Goal: Information Seeking & Learning: Learn about a topic

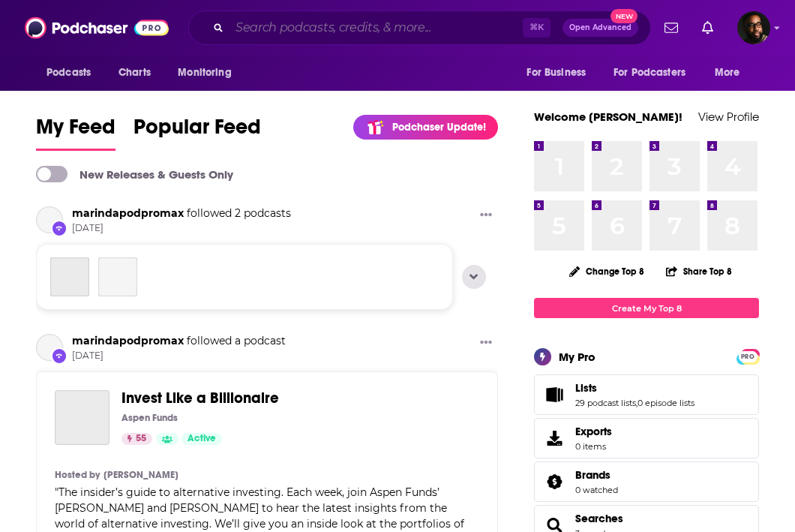
click at [303, 29] on input "Search podcasts, credits, & more..." at bounding box center [375, 28] width 293 height 24
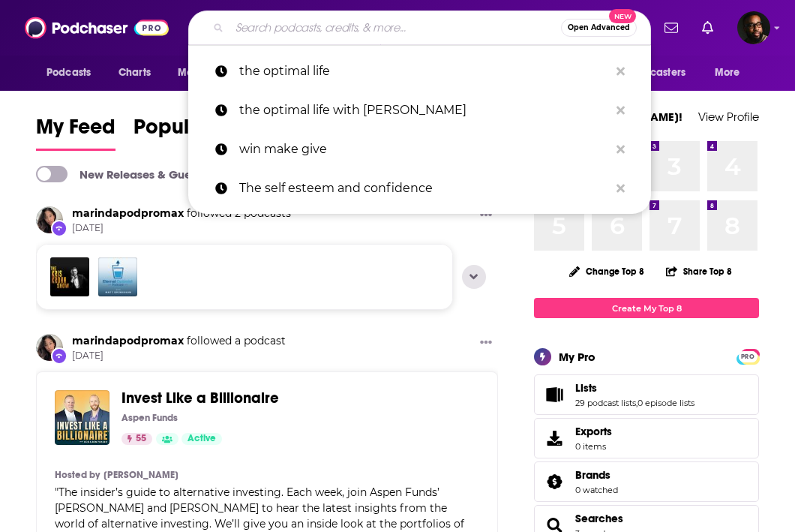
paste input "DealQuest"
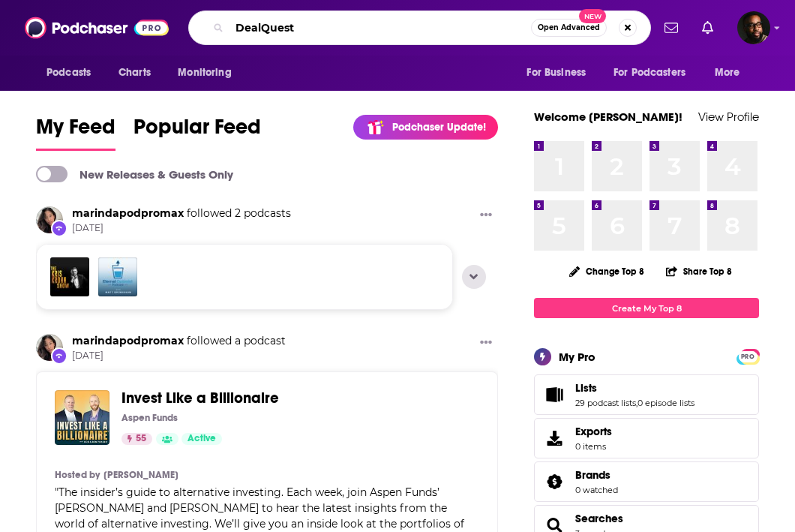
type input "DealQuest"
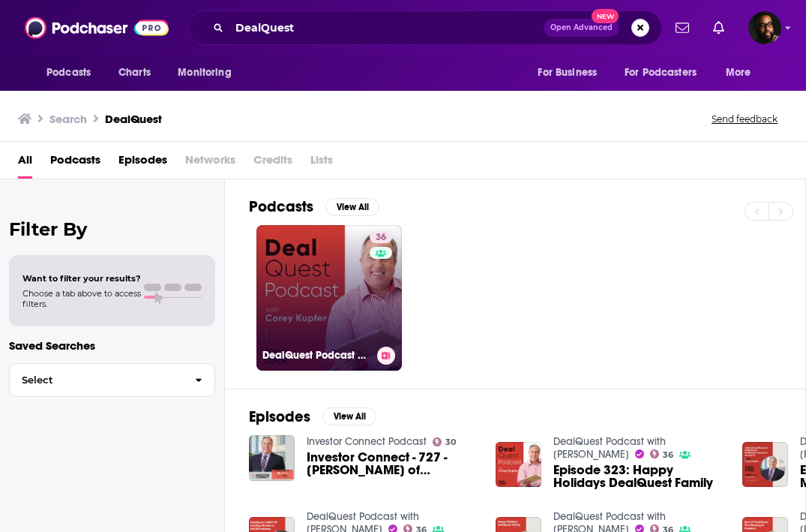
click at [331, 281] on link "36 DealQuest Podcast with [PERSON_NAME]" at bounding box center [328, 297] width 145 height 145
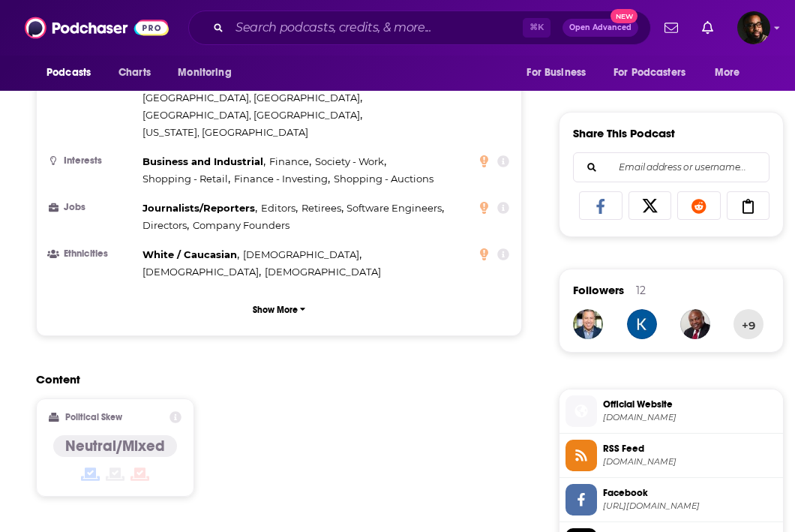
scroll to position [573, 0]
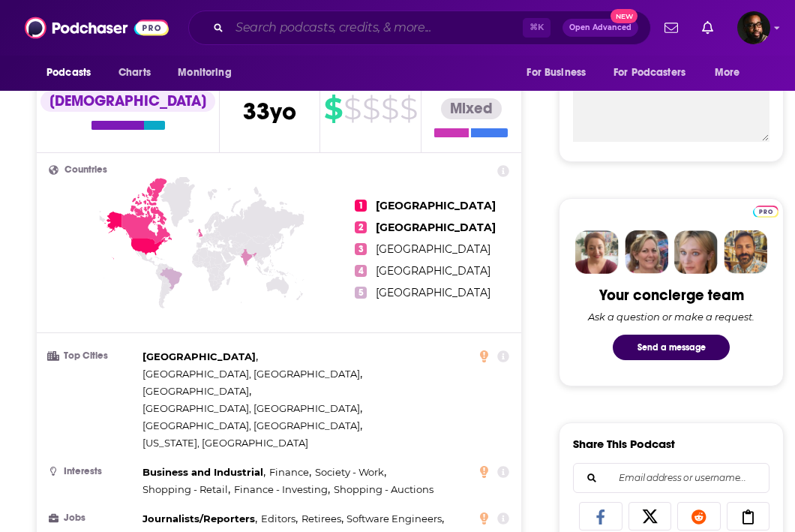
click at [322, 20] on input "Search podcasts, credits, & more..." at bounding box center [375, 28] width 293 height 24
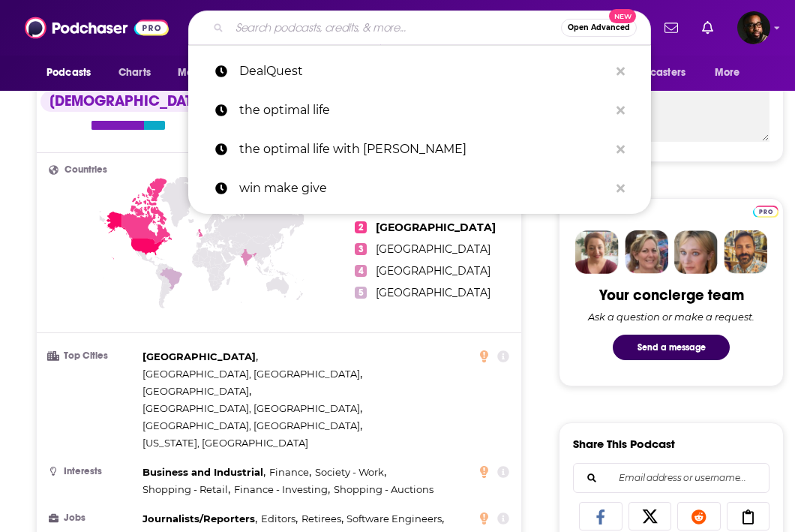
paste input "The Liquid Lunch Project"
type input "The Liquid Lunch Project"
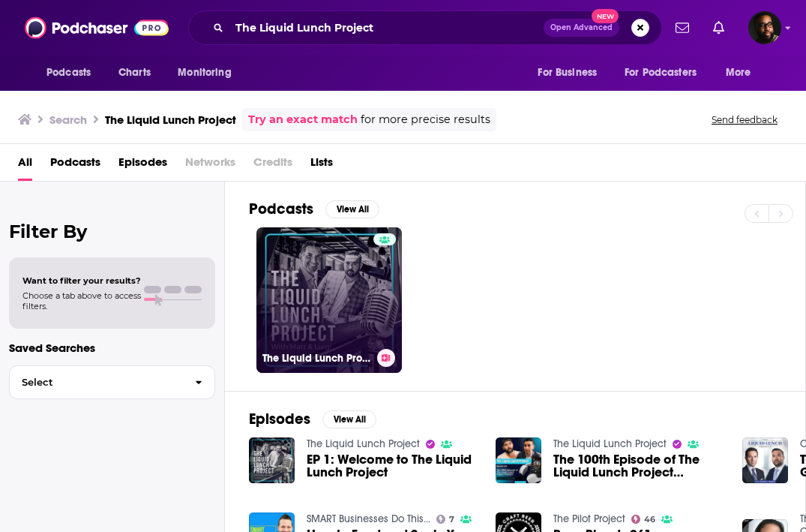
click at [283, 285] on link "The Liquid Lunch Project" at bounding box center [328, 299] width 145 height 145
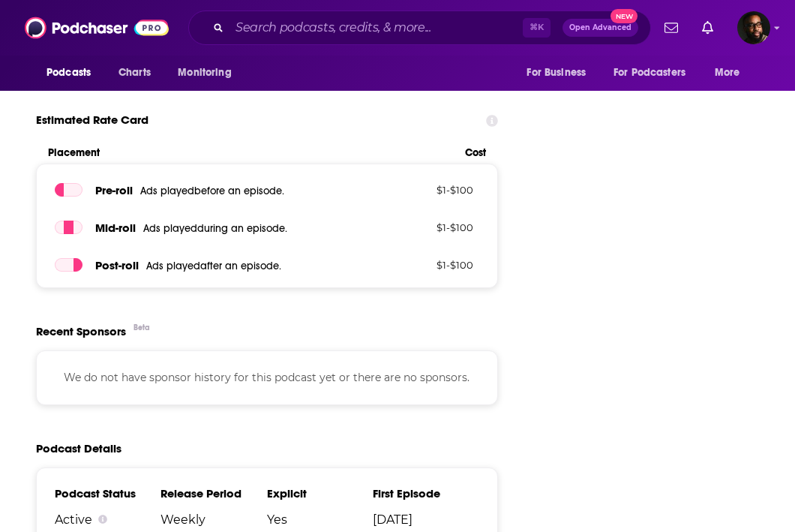
scroll to position [1745, 0]
